Goal: Find specific page/section: Find specific page/section

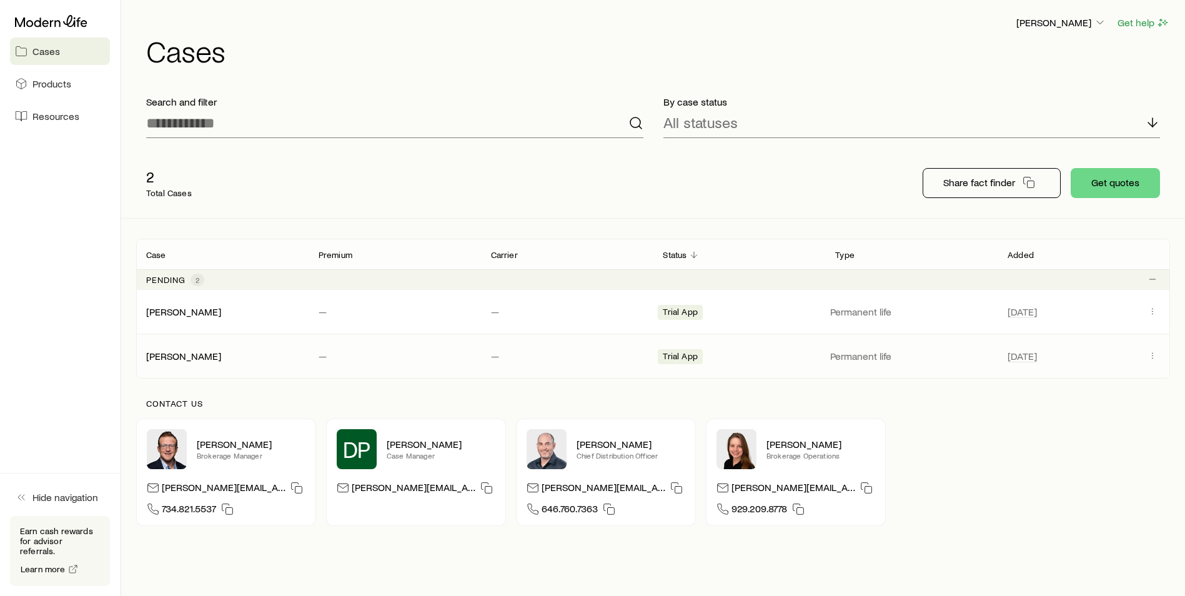
click at [685, 357] on span "Trial App" at bounding box center [680, 357] width 34 height 13
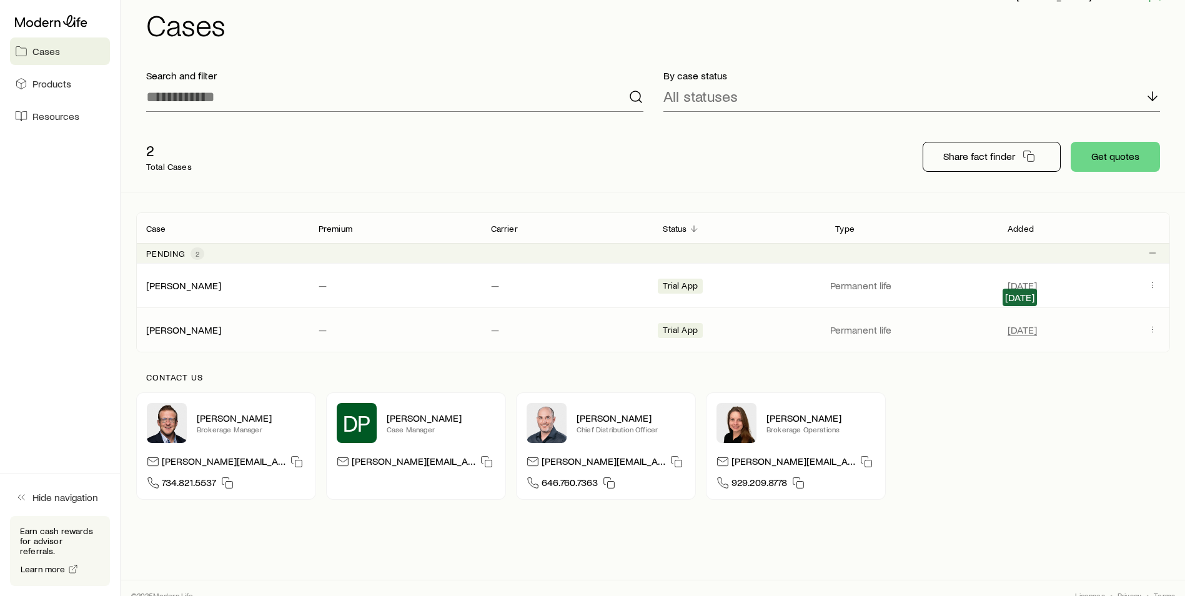
scroll to position [41, 0]
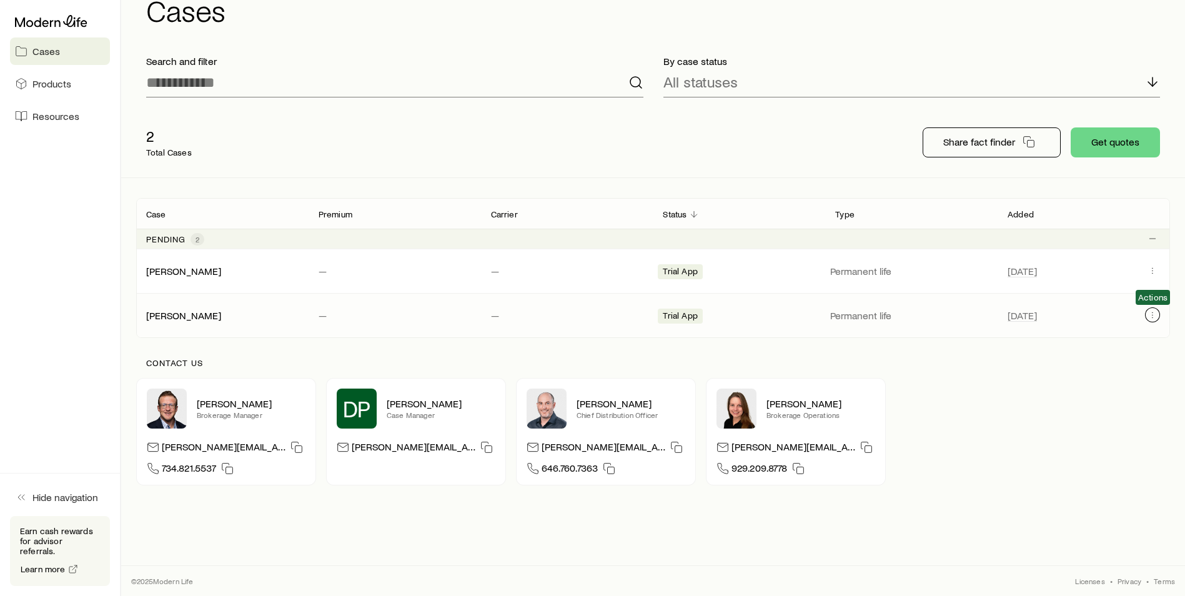
click at [1150, 319] on icon "Client cases" at bounding box center [1153, 315] width 10 height 10
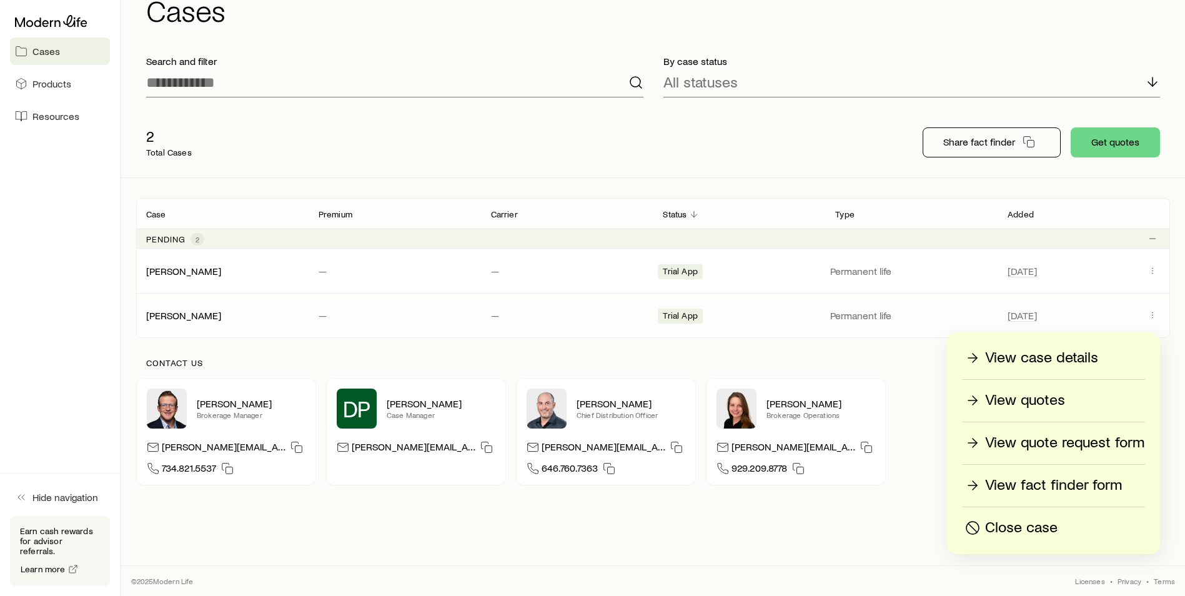
click at [1045, 404] on p "View quotes" at bounding box center [1025, 400] width 80 height 20
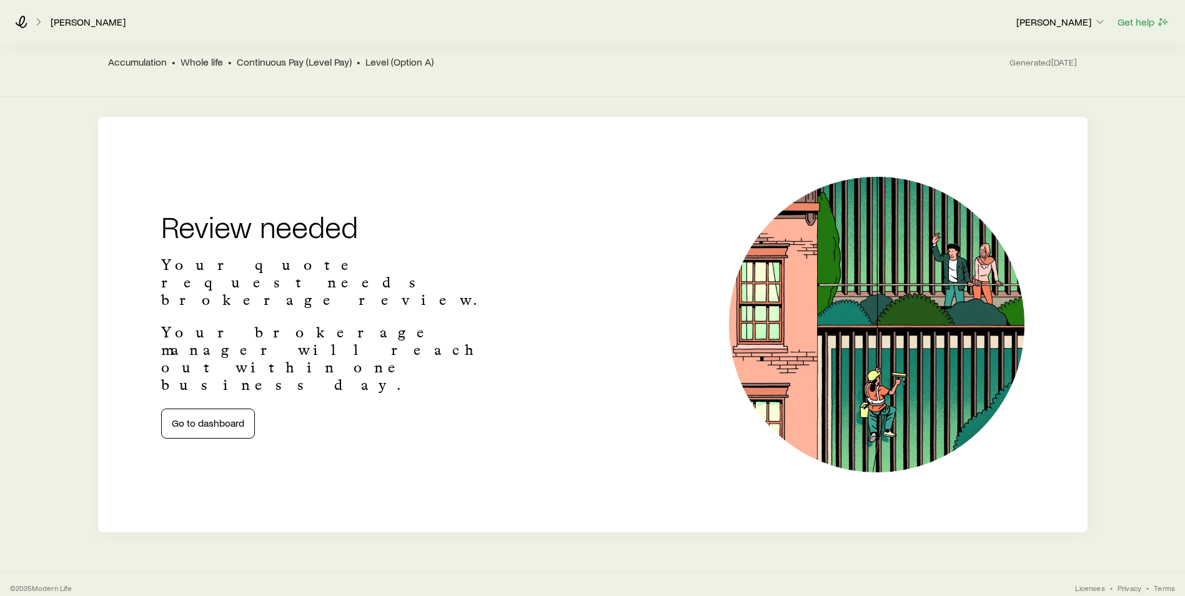
scroll to position [126, 0]
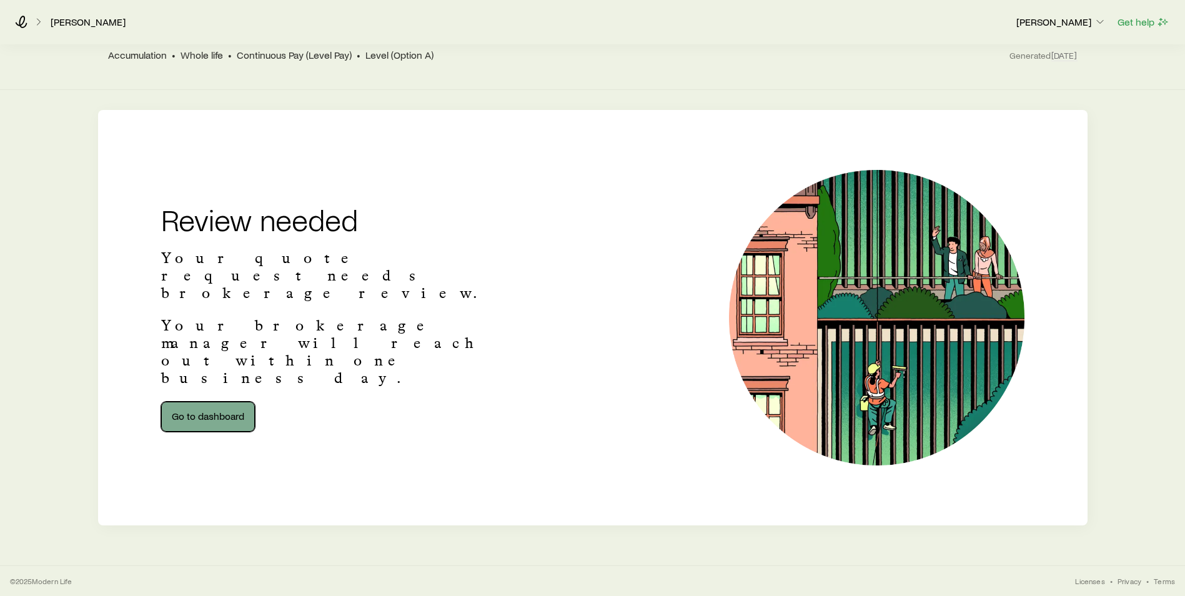
click at [228, 402] on link "Go to dashboard" at bounding box center [208, 417] width 94 height 30
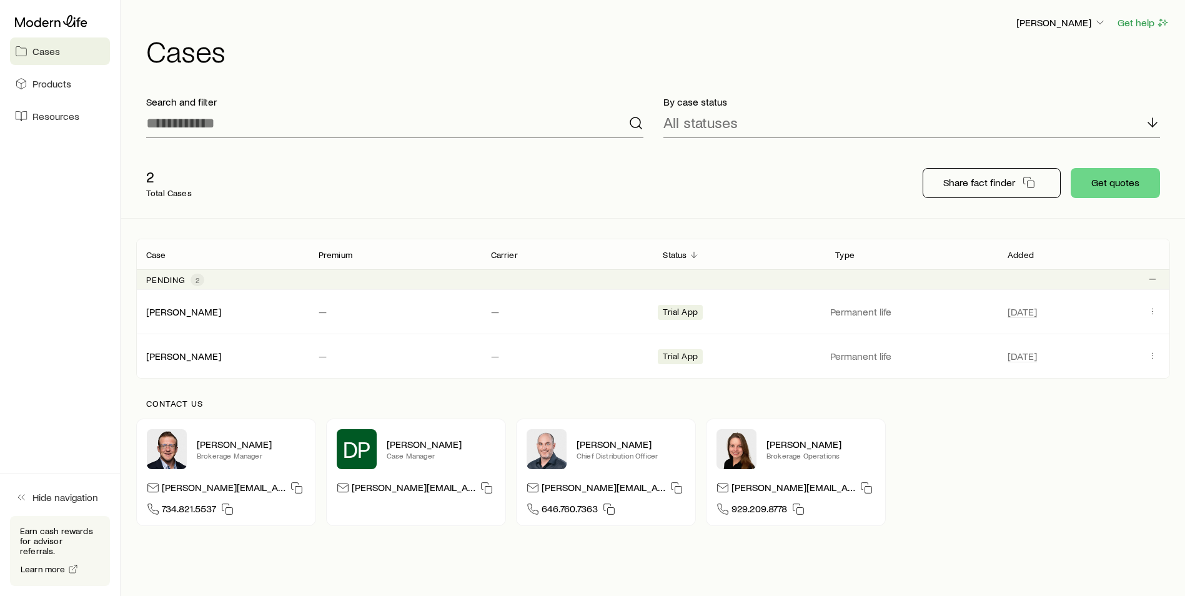
scroll to position [41, 0]
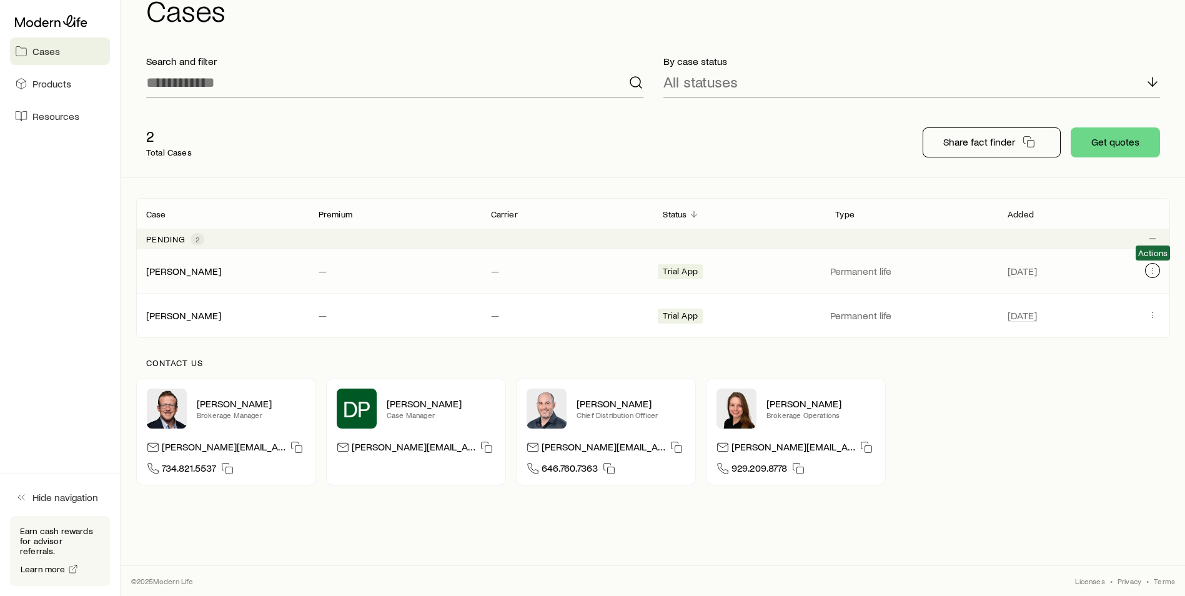
click at [1153, 276] on button "Client cases" at bounding box center [1152, 270] width 15 height 15
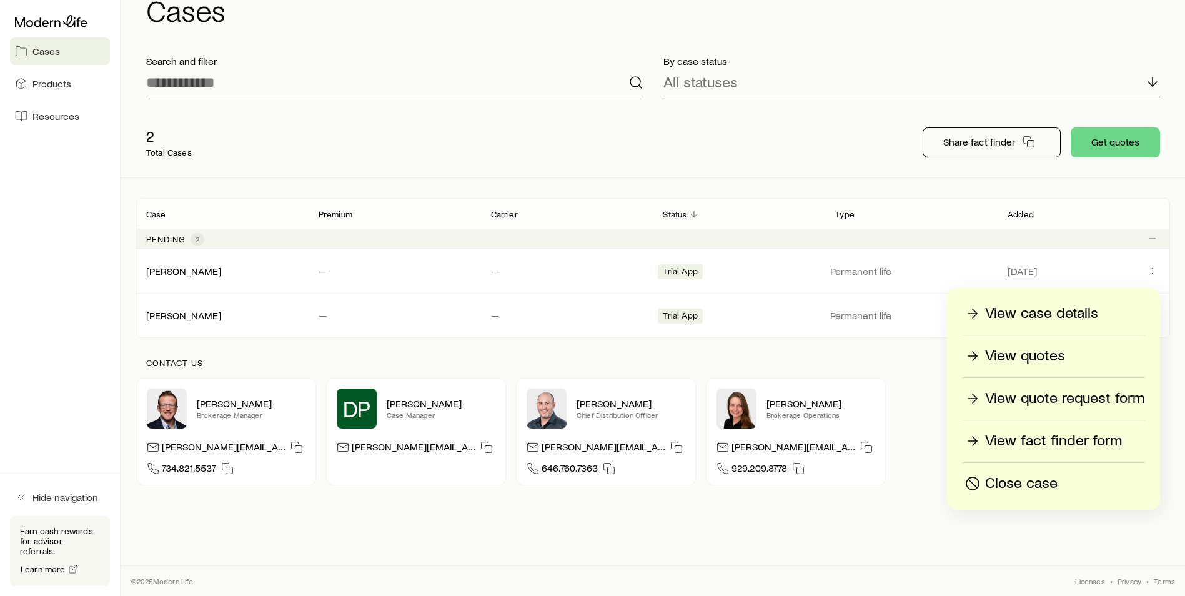
click at [1044, 355] on p "View quotes" at bounding box center [1025, 356] width 80 height 20
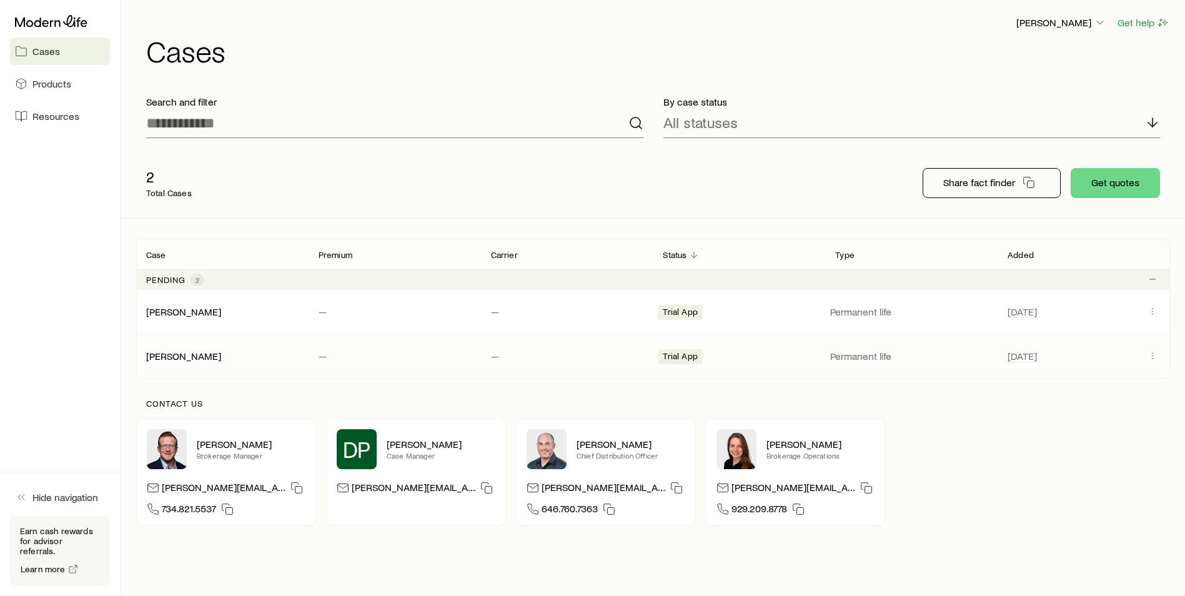
click at [1149, 364] on span "Client cases" at bounding box center [1152, 356] width 15 height 16
click at [1149, 355] on icon "Client cases" at bounding box center [1153, 355] width 10 height 10
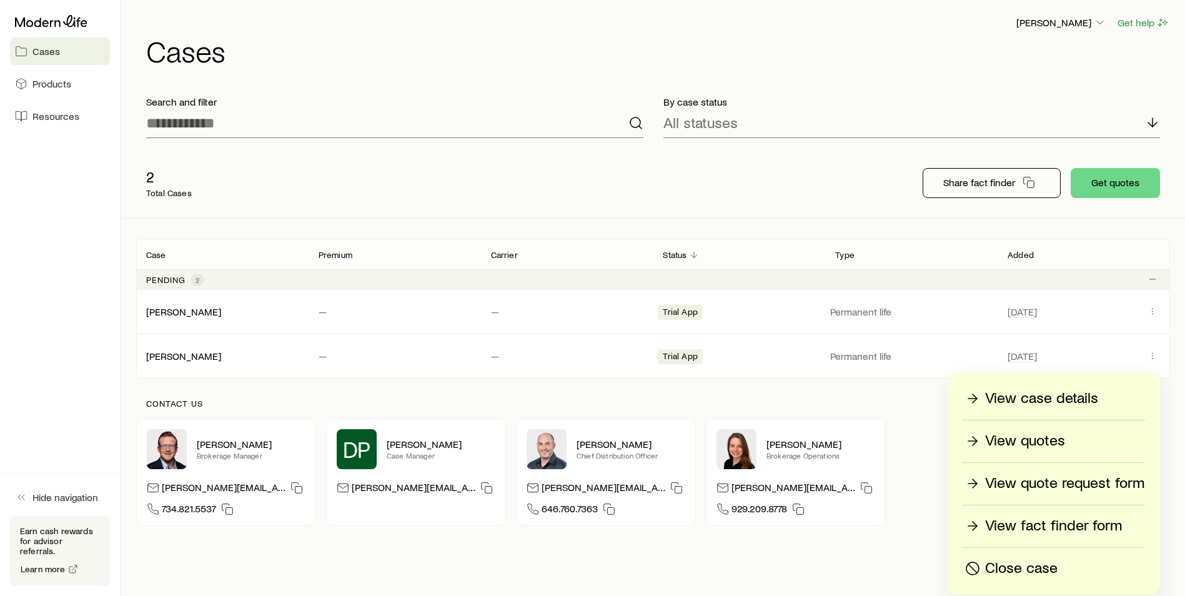
click at [1033, 440] on p "View quotes" at bounding box center [1025, 441] width 80 height 20
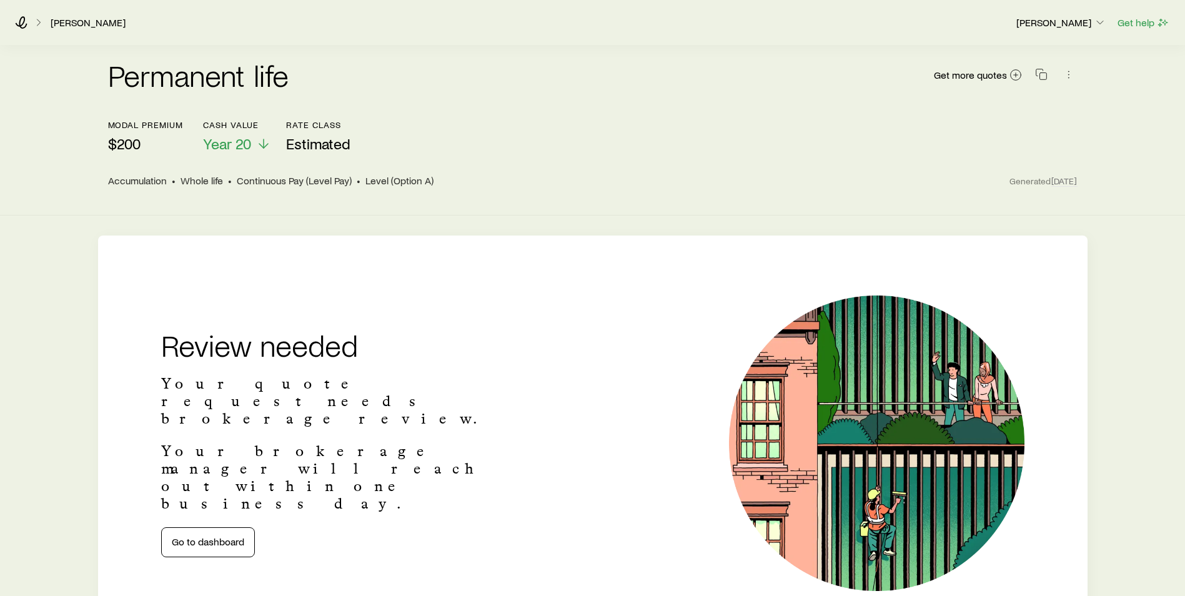
scroll to position [62, 0]
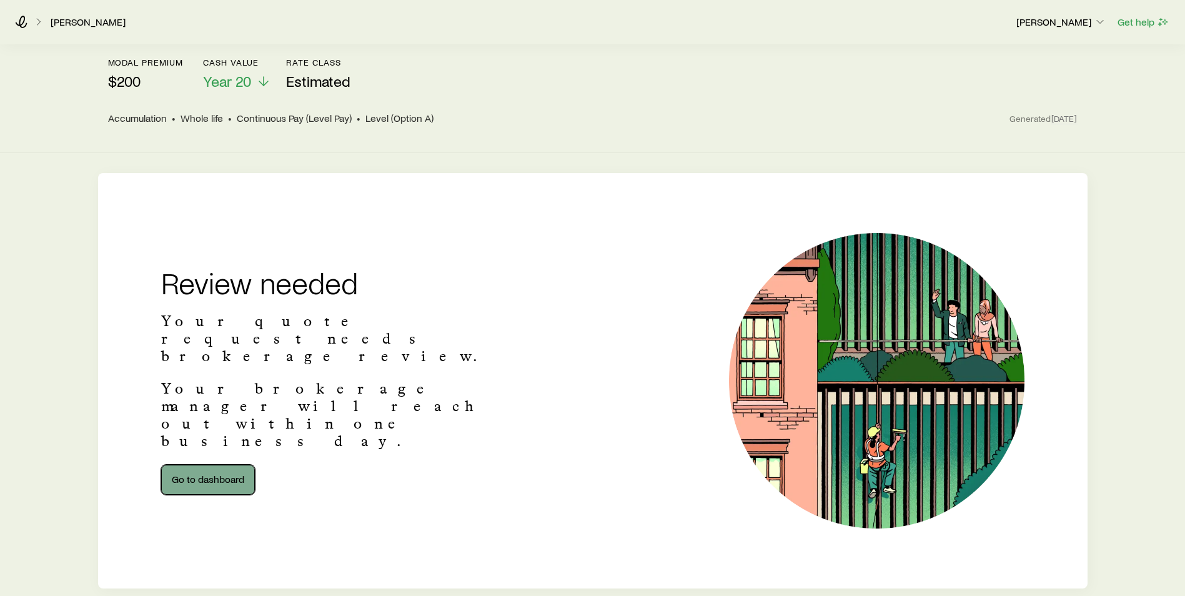
click at [200, 465] on link "Go to dashboard" at bounding box center [208, 480] width 94 height 30
